Goal: Task Accomplishment & Management: Manage account settings

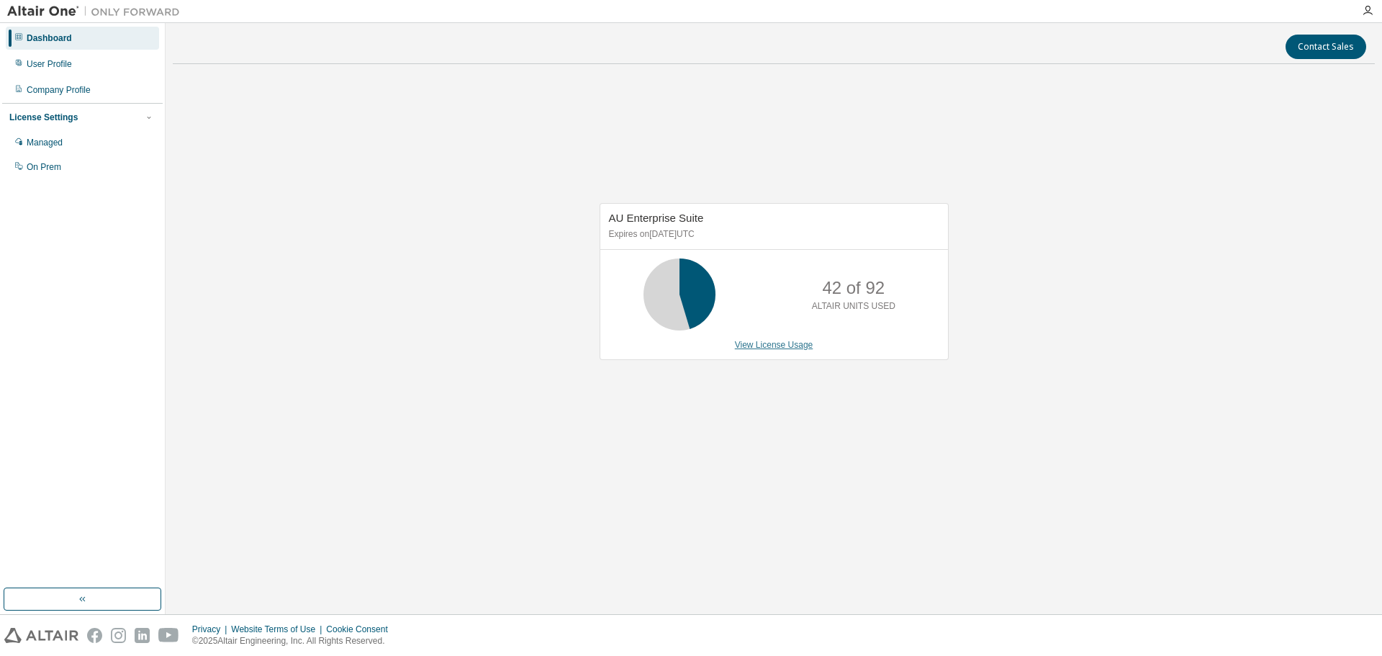
click at [780, 344] on link "View License Usage" at bounding box center [774, 345] width 78 height 10
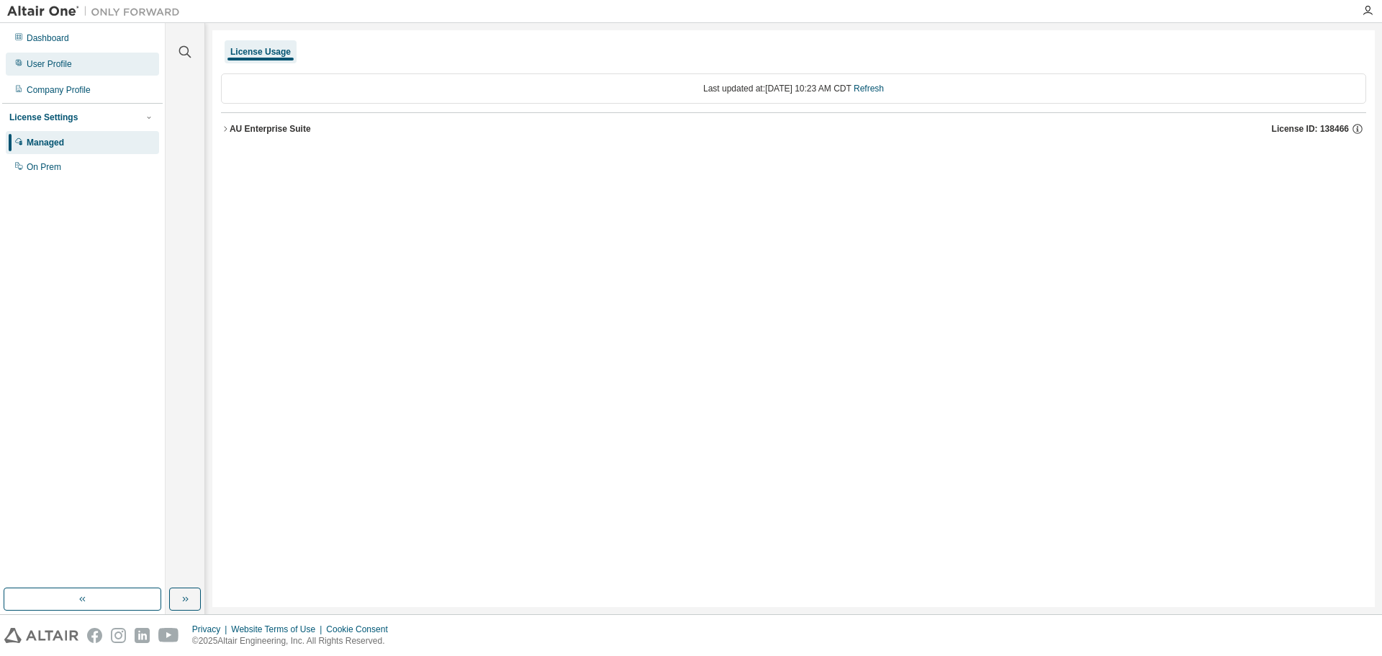
click at [53, 64] on div "User Profile" at bounding box center [49, 64] width 45 height 12
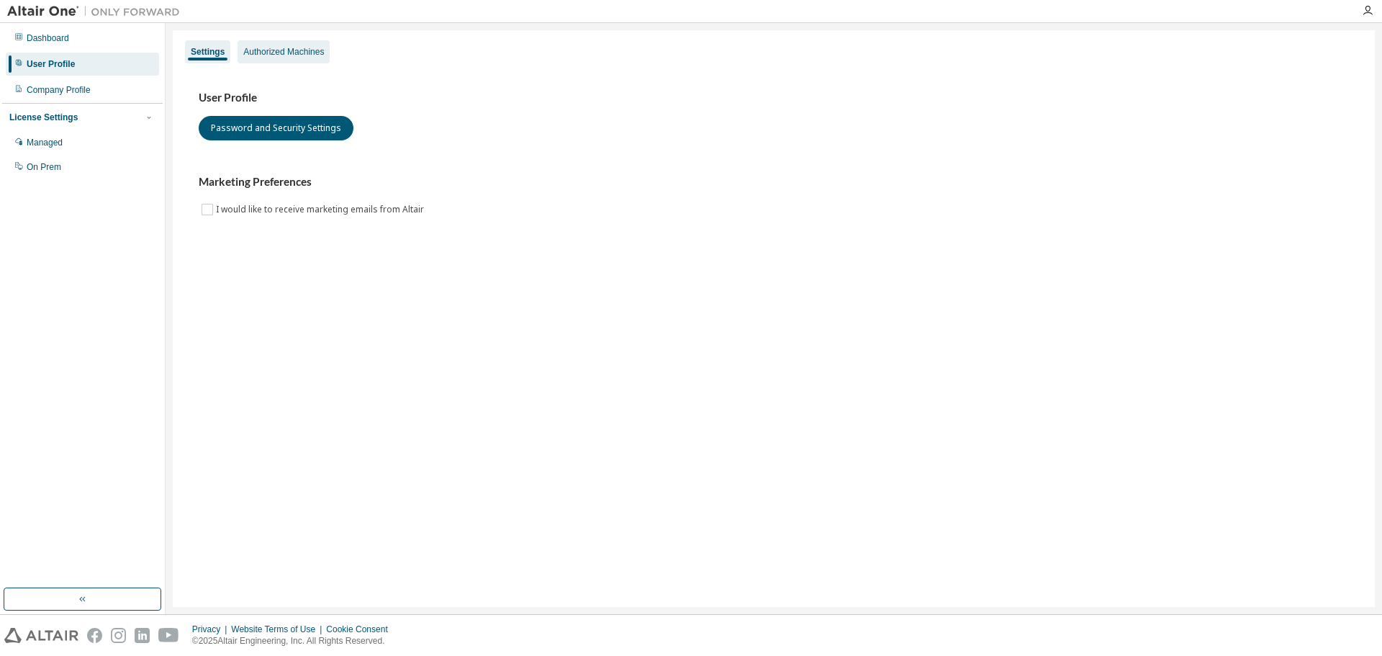
click at [310, 53] on div "Authorized Machines" at bounding box center [283, 52] width 81 height 12
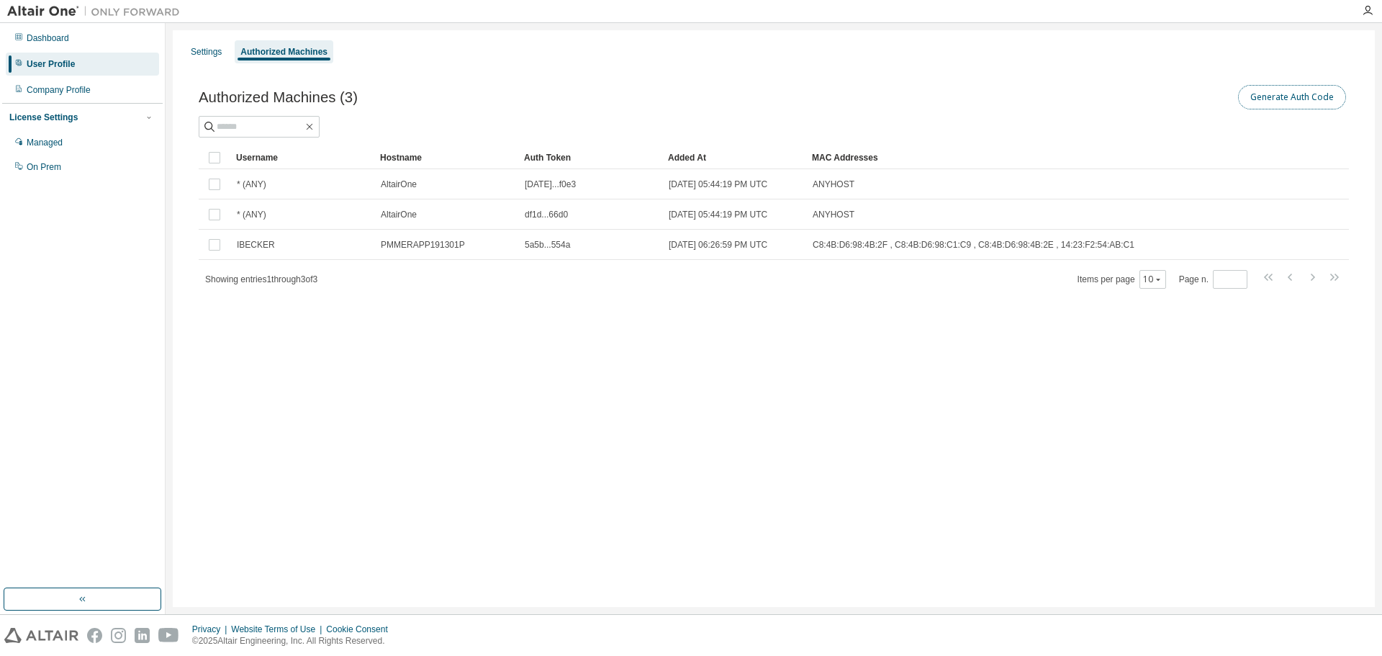
click at [1309, 99] on button "Generate Auth Code" at bounding box center [1292, 97] width 108 height 24
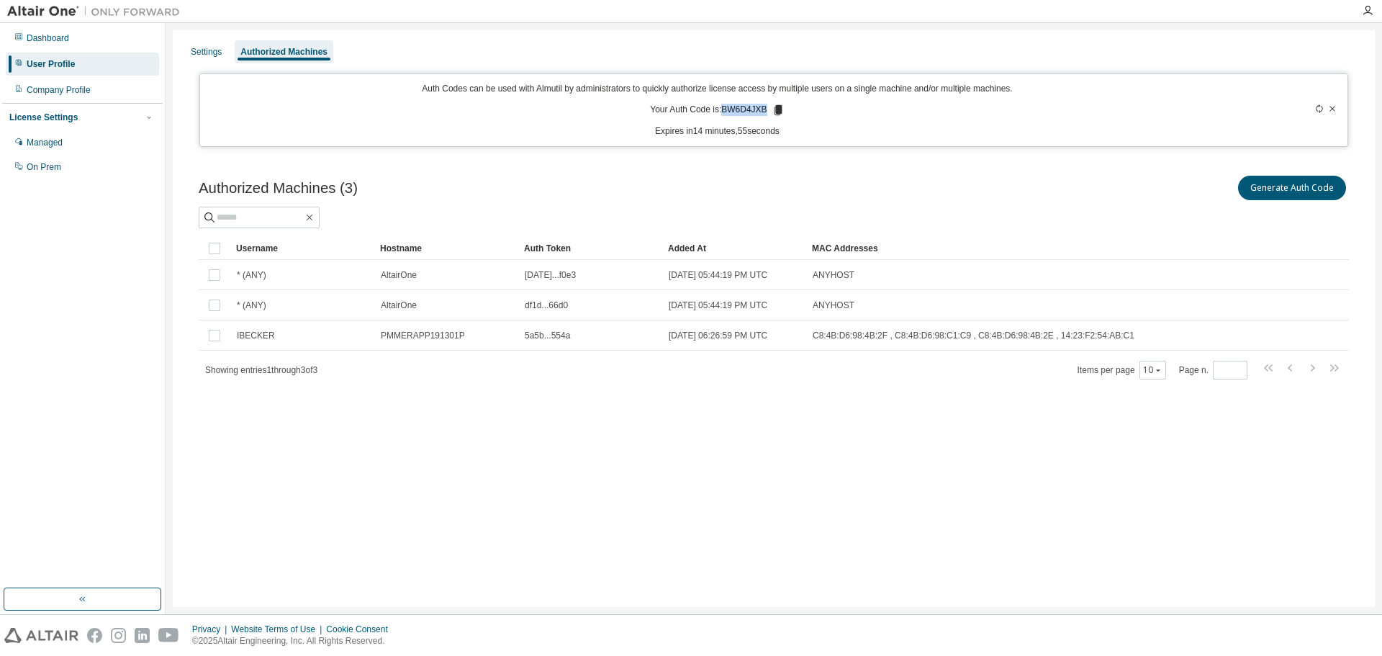
drag, startPoint x: 727, startPoint y: 109, endPoint x: 767, endPoint y: 112, distance: 39.7
click at [767, 112] on p "Your Auth Code is: BW6D4JXB" at bounding box center [717, 110] width 134 height 13
click at [779, 112] on icon at bounding box center [778, 110] width 8 height 10
